Goal: Task Accomplishment & Management: Manage account settings

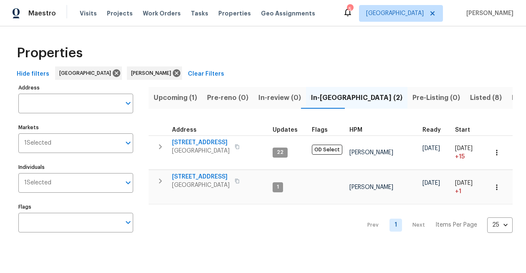
click at [353, 12] on div "5" at bounding box center [350, 9] width 6 height 8
click at [353, 16] on icon at bounding box center [348, 12] width 10 height 10
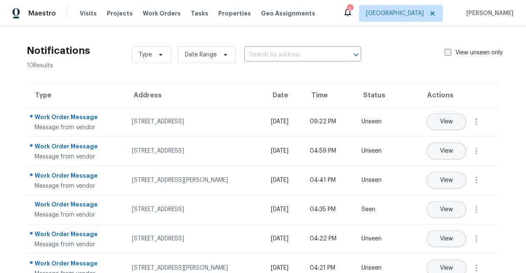
click at [446, 56] on span at bounding box center [448, 52] width 7 height 7
click at [446, 54] on input "View unseen only" at bounding box center [447, 50] width 5 height 5
checkbox input "true"
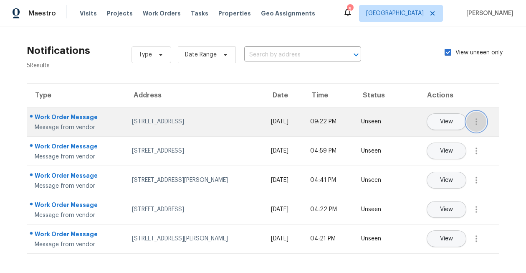
click at [476, 124] on icon "button" at bounding box center [477, 121] width 2 height 7
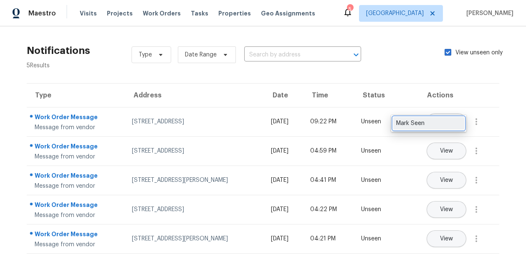
click at [448, 122] on div "Mark Seen" at bounding box center [428, 123] width 65 height 8
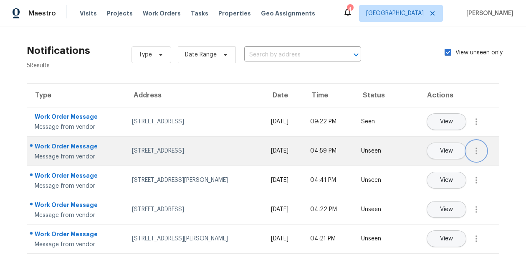
click at [478, 152] on icon "button" at bounding box center [476, 151] width 10 height 10
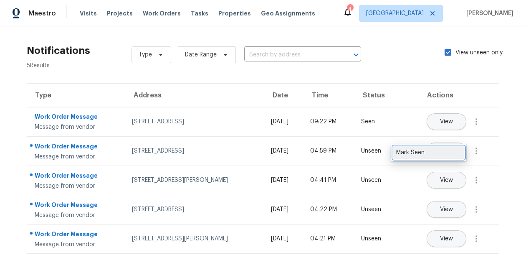
click at [461, 153] on link "Mark Seen" at bounding box center [428, 152] width 71 height 13
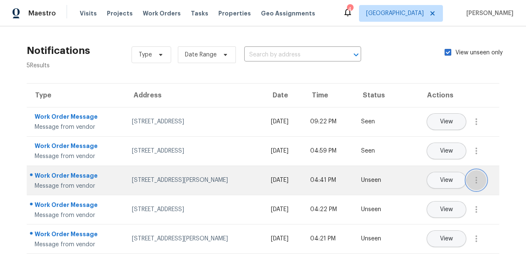
click at [478, 179] on icon "button" at bounding box center [476, 180] width 10 height 10
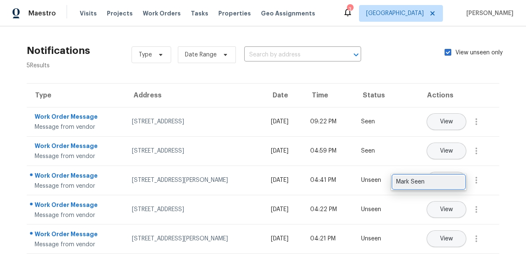
click at [456, 180] on div "Mark Seen" at bounding box center [428, 181] width 65 height 8
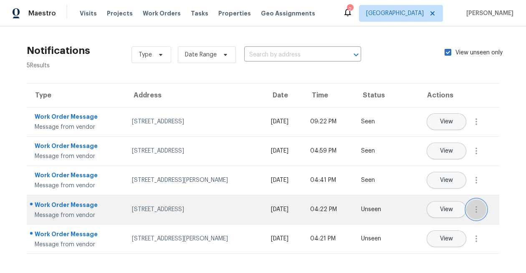
click at [478, 210] on icon "button" at bounding box center [476, 209] width 10 height 10
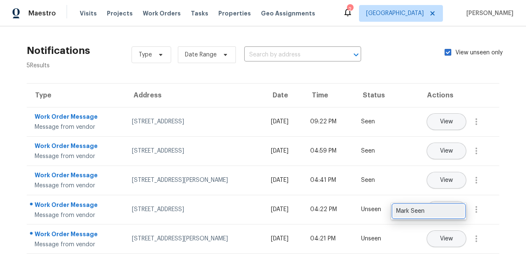
click at [461, 212] on div "Mark Seen" at bounding box center [428, 211] width 65 height 8
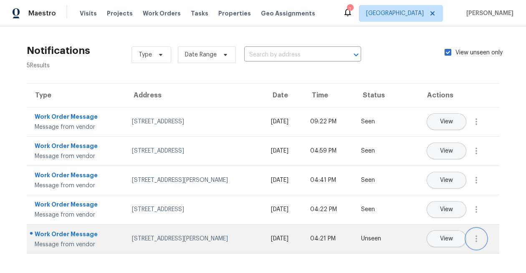
click at [483, 245] on button "button" at bounding box center [476, 238] width 20 height 20
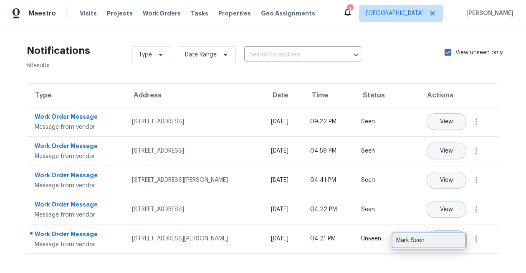
click at [456, 242] on div "Mark Seen" at bounding box center [428, 240] width 65 height 8
